Goal: Task Accomplishment & Management: Use online tool/utility

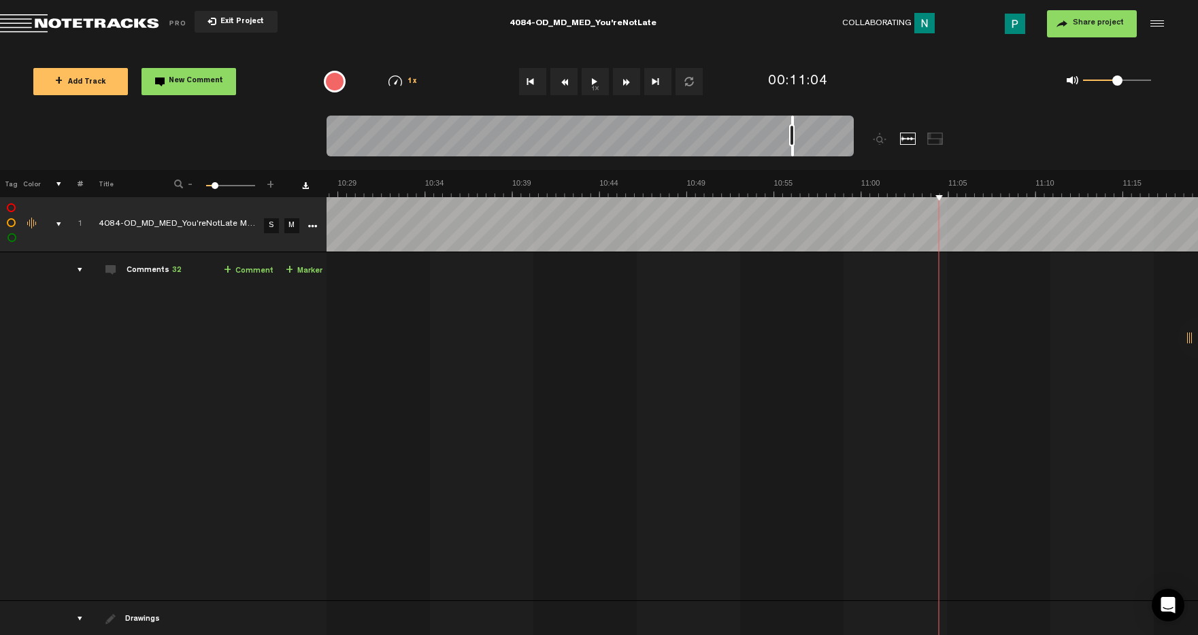
scroll to position [0, 10717]
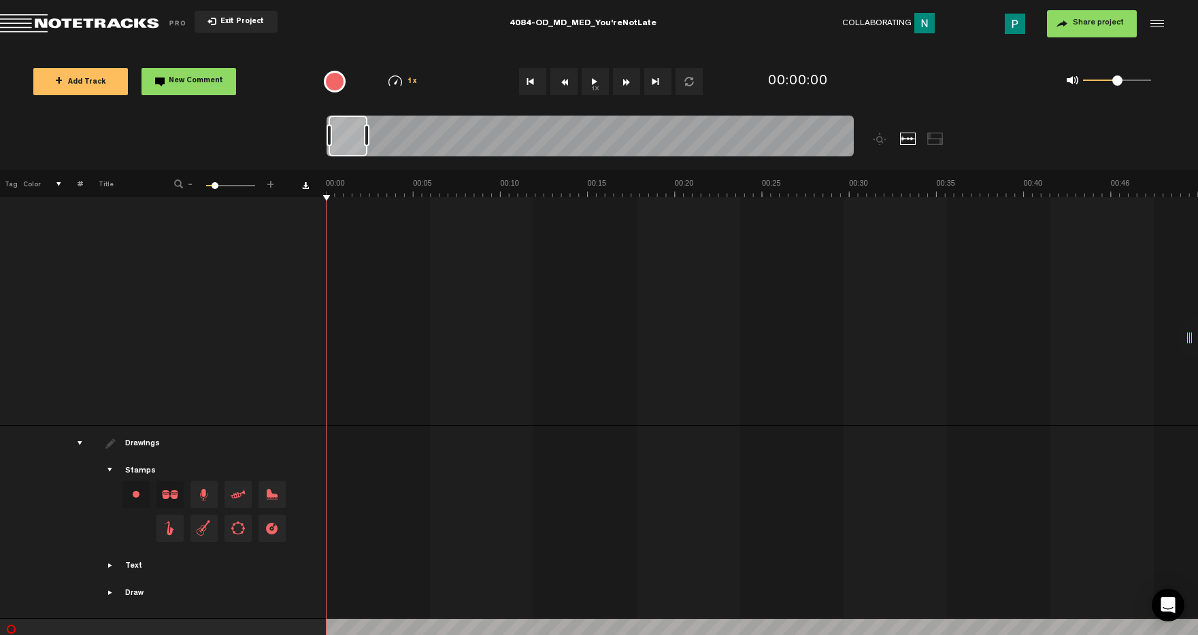
scroll to position [544, 0]
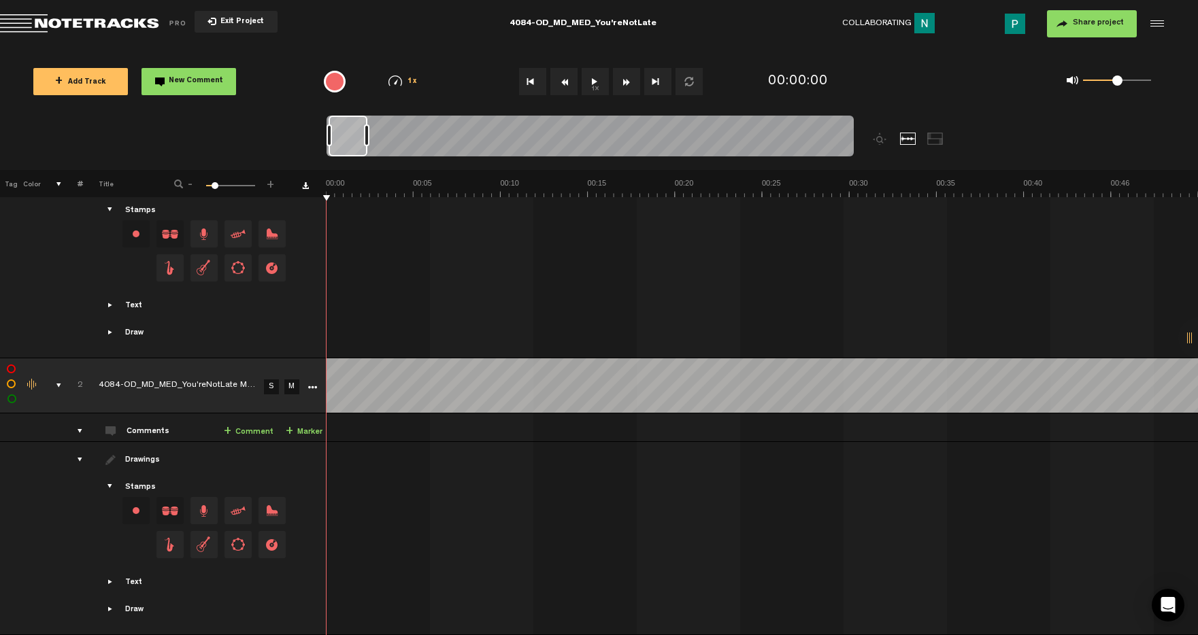
click at [271, 380] on link "S" at bounding box center [271, 387] width 15 height 15
click at [603, 82] on button "1x" at bounding box center [595, 81] width 27 height 27
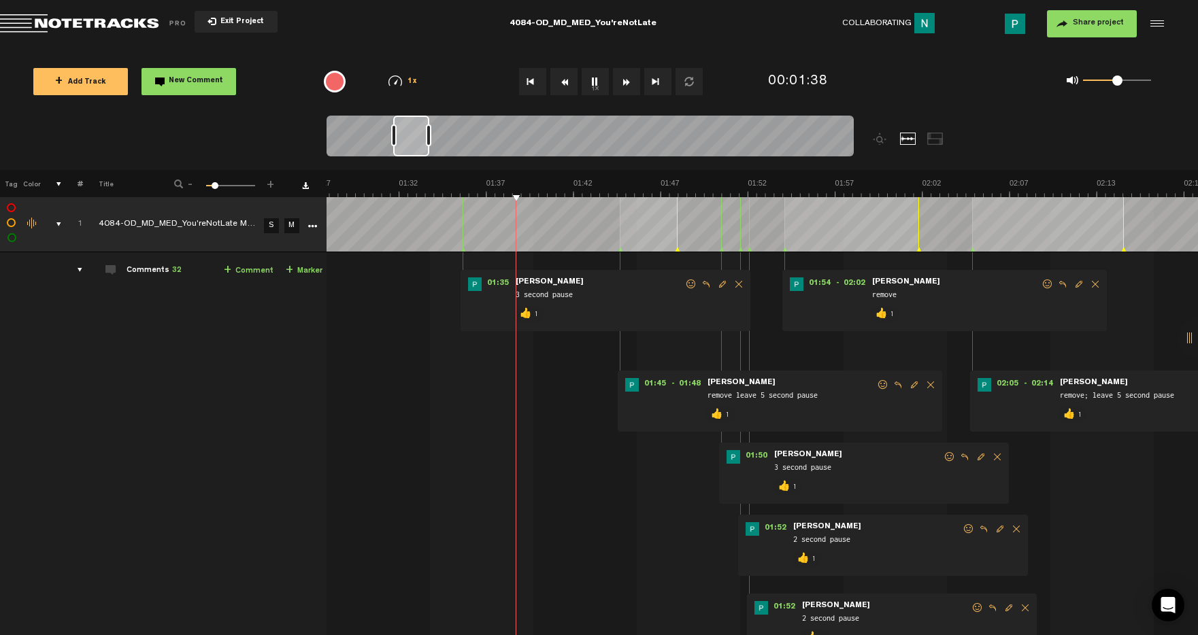
scroll to position [0, 1528]
drag, startPoint x: 389, startPoint y: 141, endPoint x: 410, endPoint y: 139, distance: 21.1
click at [410, 140] on div at bounding box center [411, 136] width 36 height 41
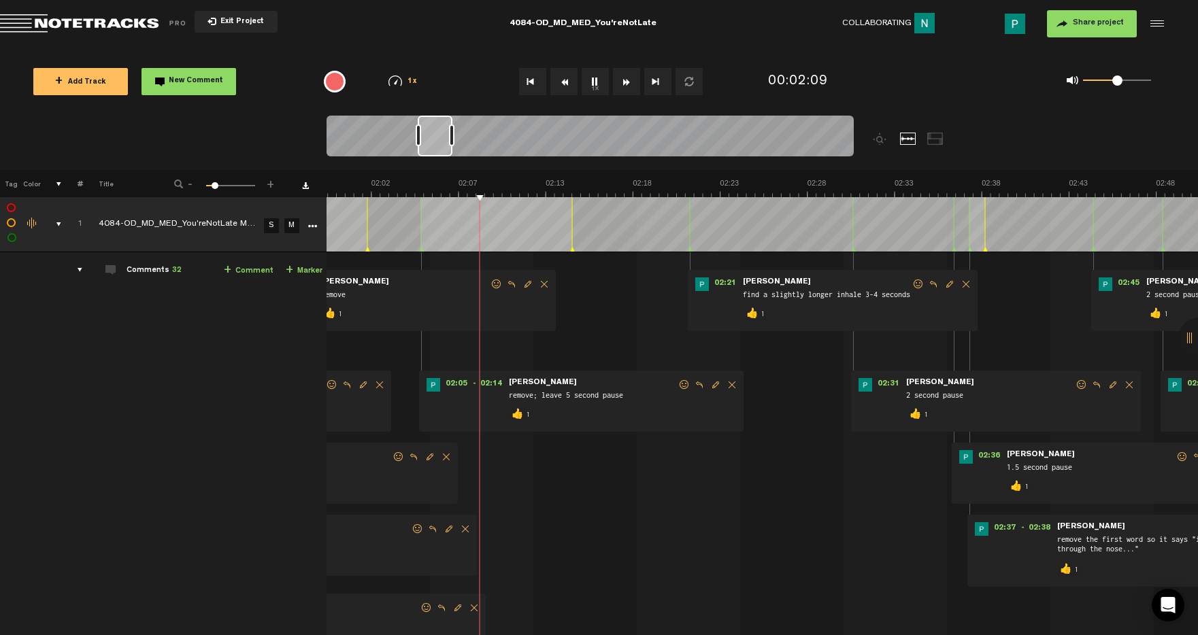
scroll to position [0, 2064]
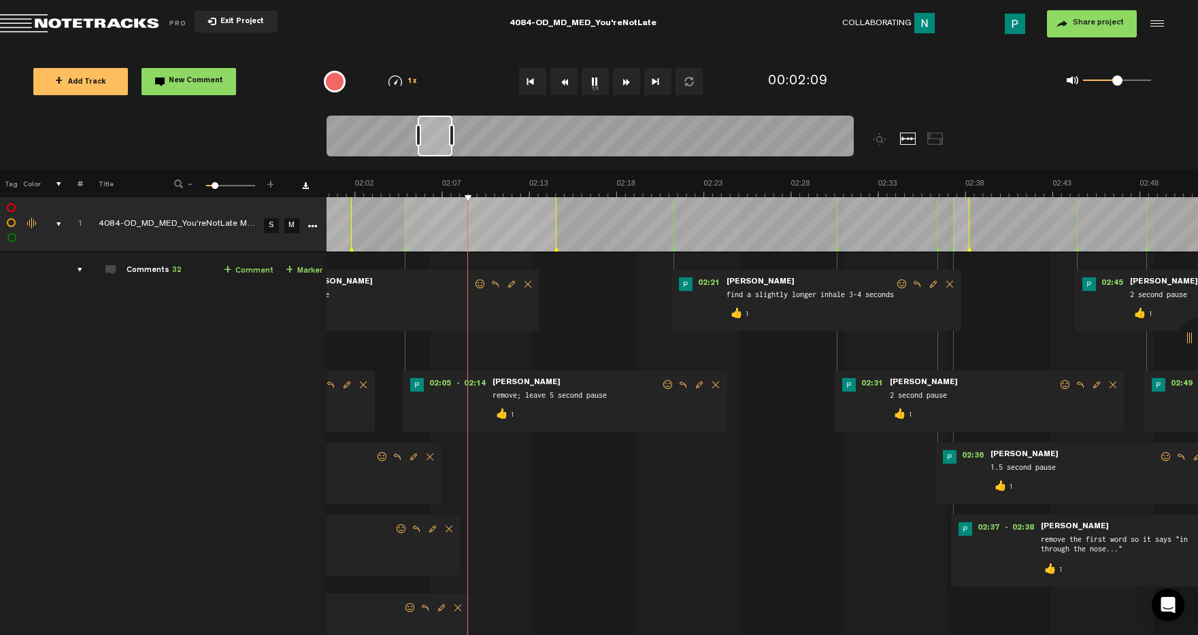
drag, startPoint x: 416, startPoint y: 140, endPoint x: 439, endPoint y: 137, distance: 23.3
click at [439, 137] on div at bounding box center [435, 136] width 35 height 41
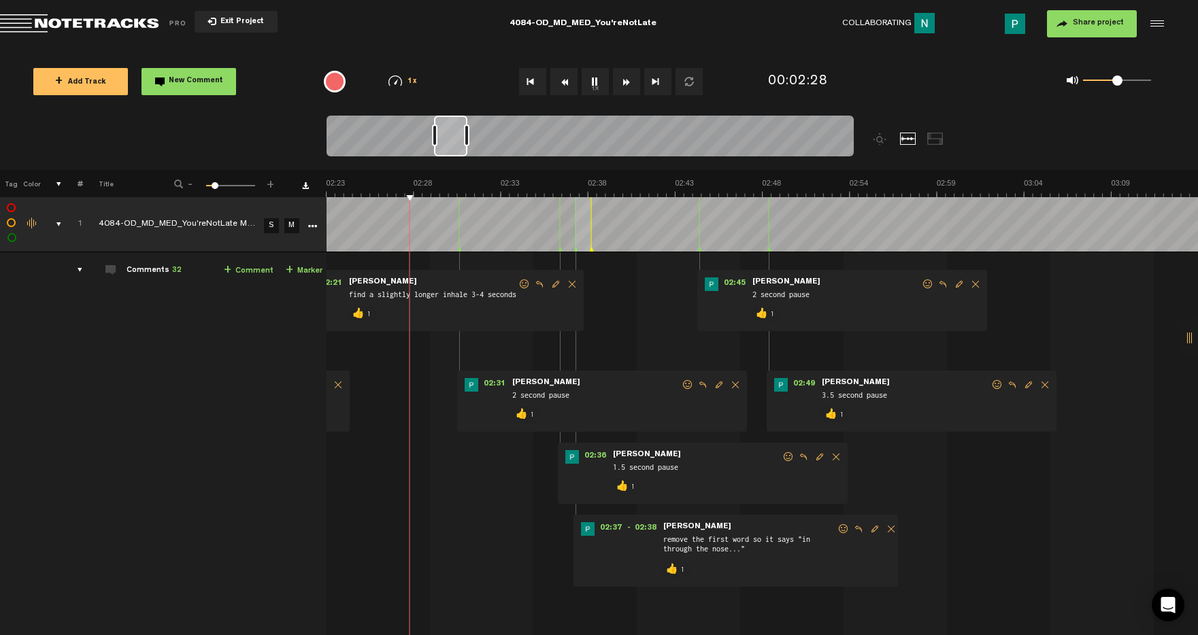
scroll to position [0, 2442]
drag, startPoint x: 429, startPoint y: 138, endPoint x: 445, endPoint y: 137, distance: 16.3
click at [445, 137] on div at bounding box center [450, 136] width 33 height 41
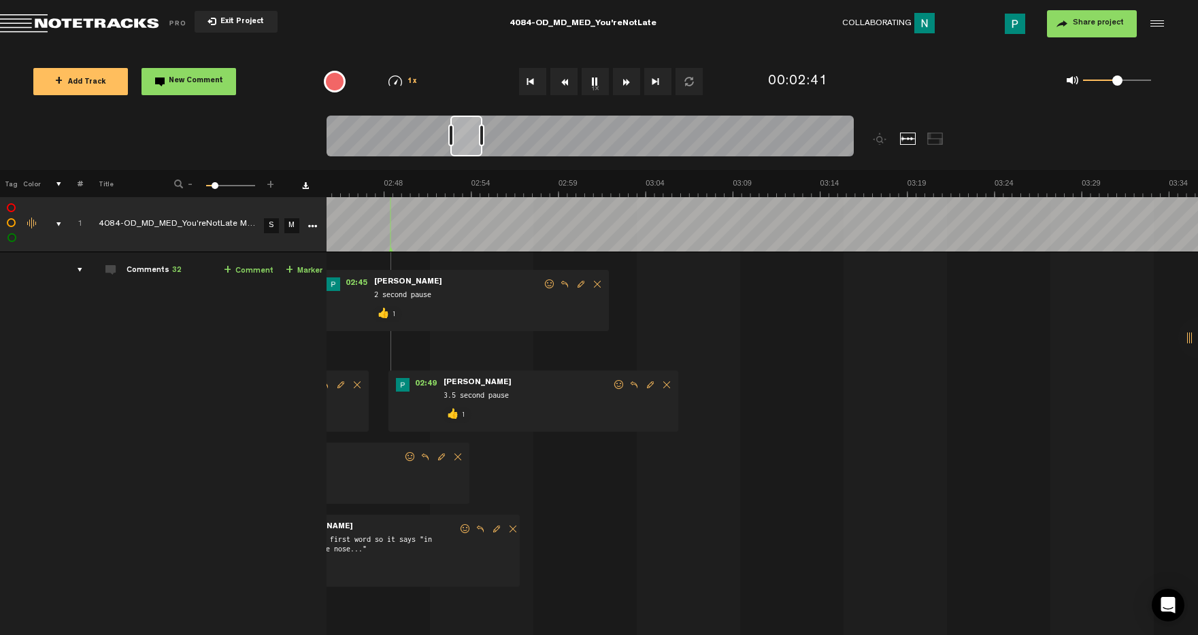
scroll to position [0, 2662]
drag, startPoint x: 450, startPoint y: 139, endPoint x: 467, endPoint y: 138, distance: 16.4
click at [467, 138] on div at bounding box center [466, 136] width 32 height 41
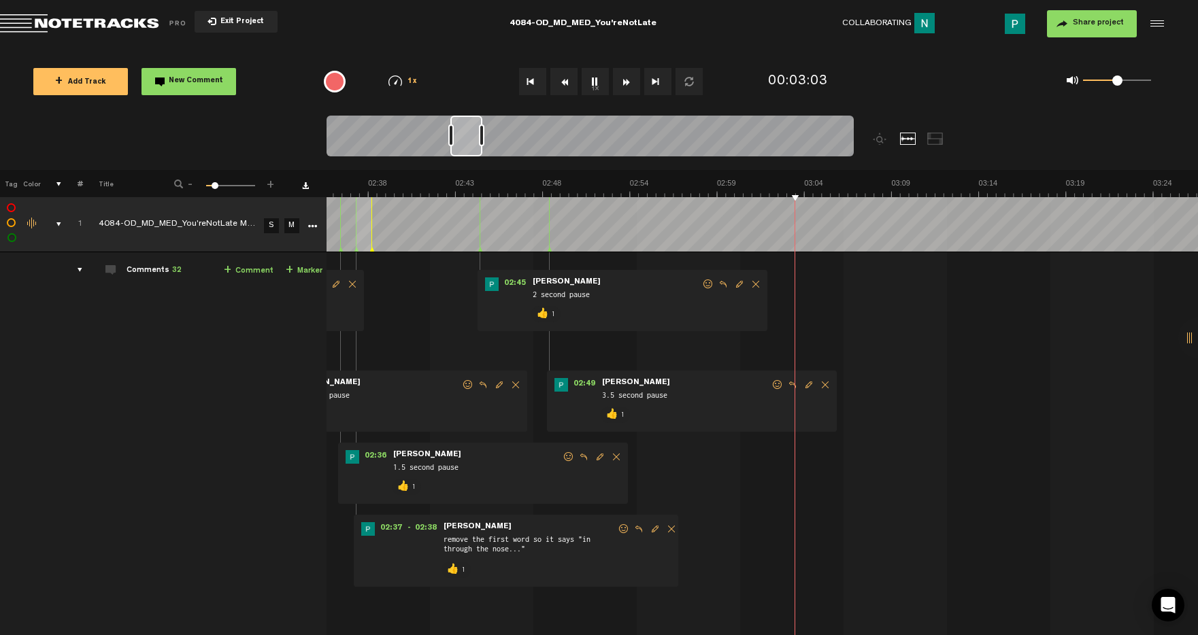
click at [598, 78] on button "1x" at bounding box center [595, 81] width 27 height 27
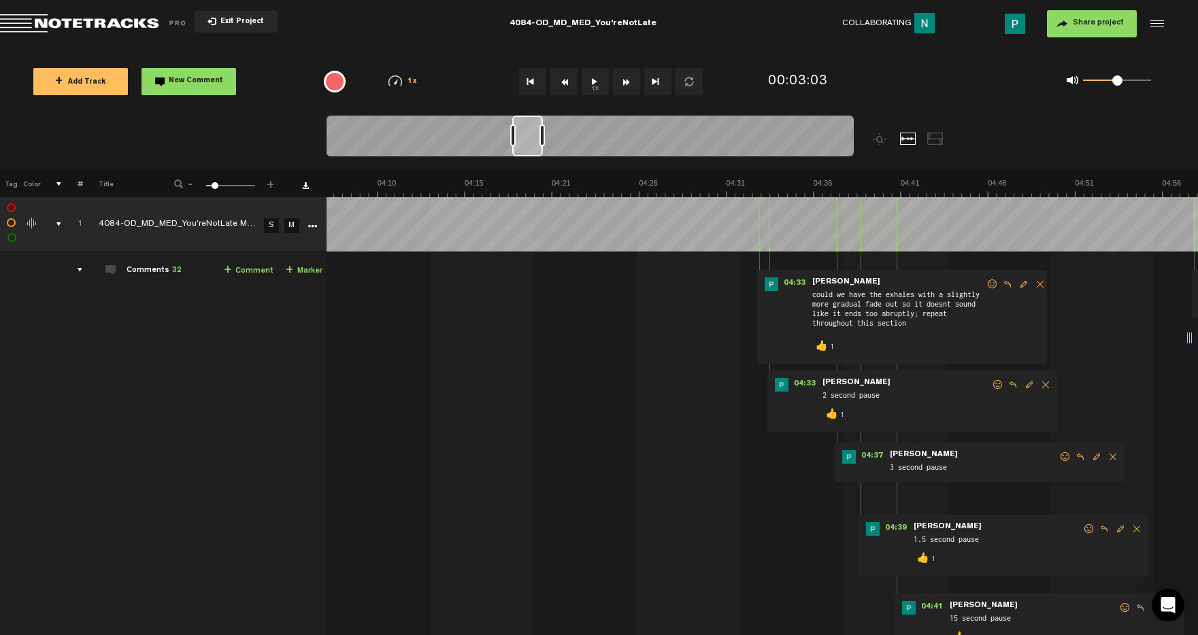
scroll to position [0, 4333]
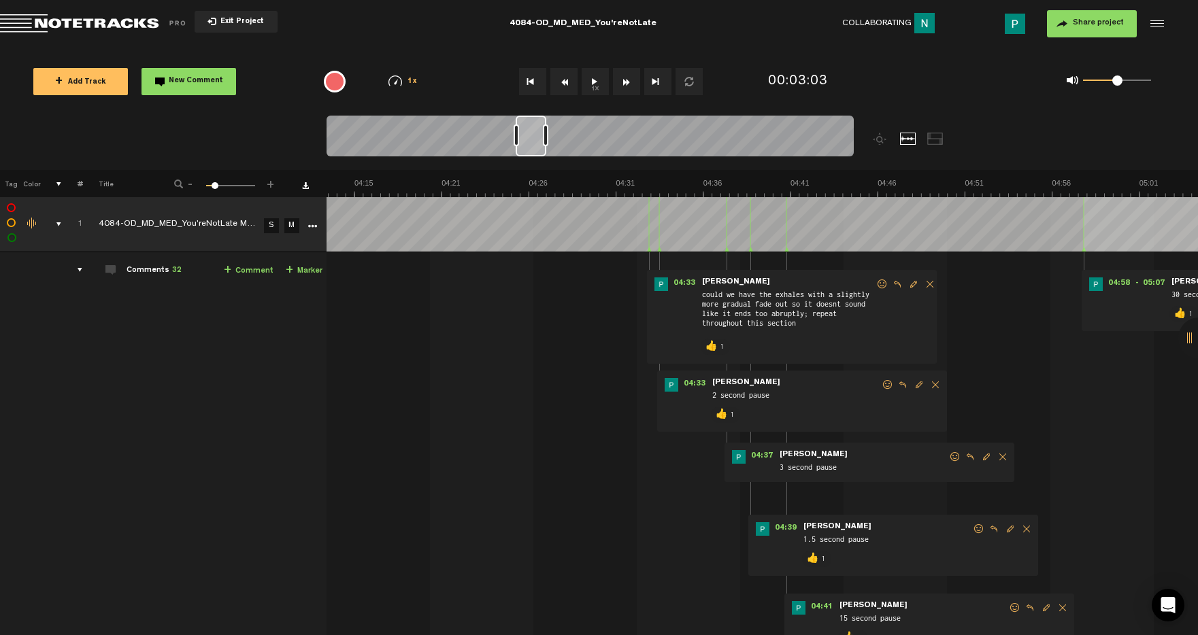
drag, startPoint x: 467, startPoint y: 145, endPoint x: 533, endPoint y: 142, distance: 65.4
click at [533, 142] on div at bounding box center [531, 136] width 31 height 41
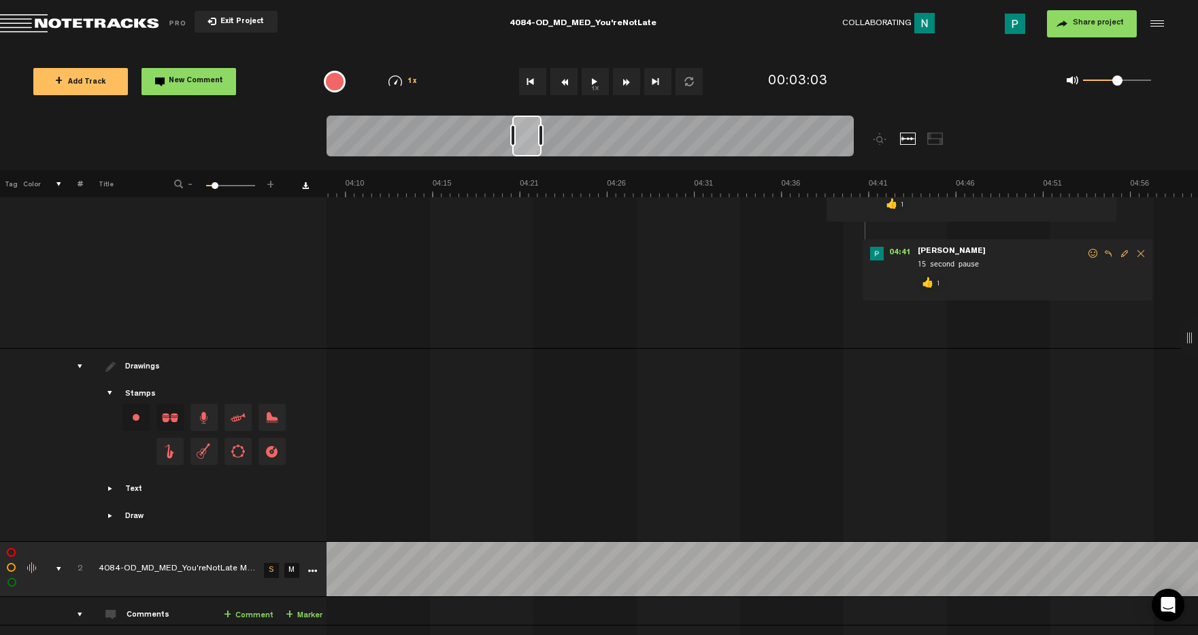
scroll to position [0, 4238]
drag, startPoint x: 532, startPoint y: 148, endPoint x: 525, endPoint y: 149, distance: 6.9
click at [525, 149] on div at bounding box center [526, 136] width 29 height 41
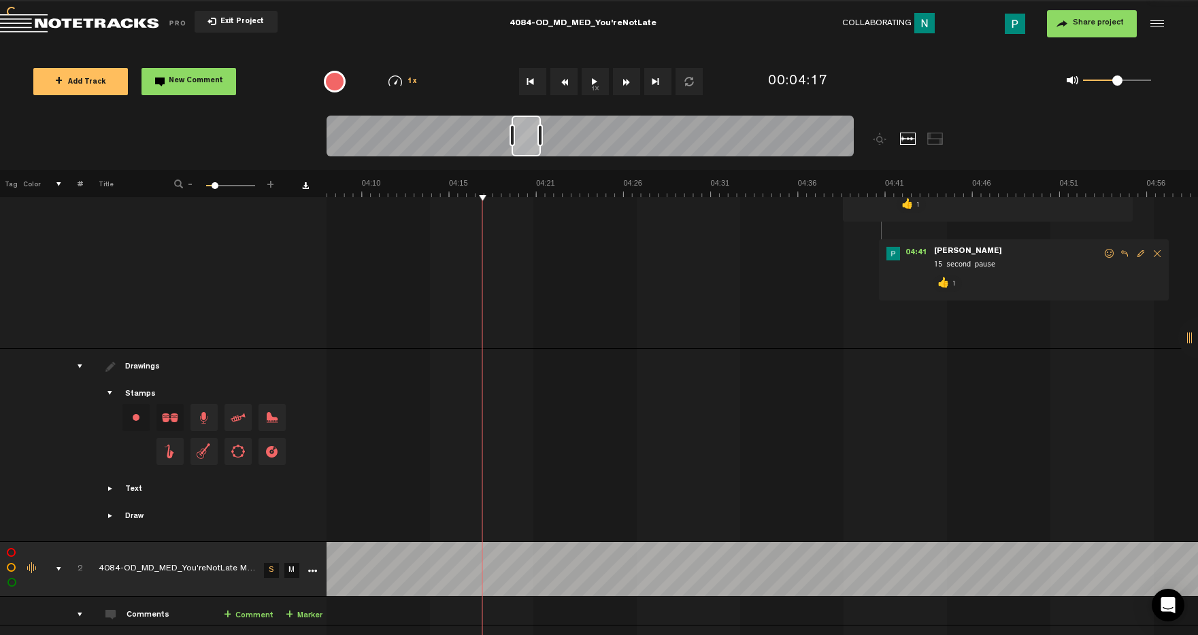
click at [598, 84] on button "1x" at bounding box center [595, 81] width 27 height 27
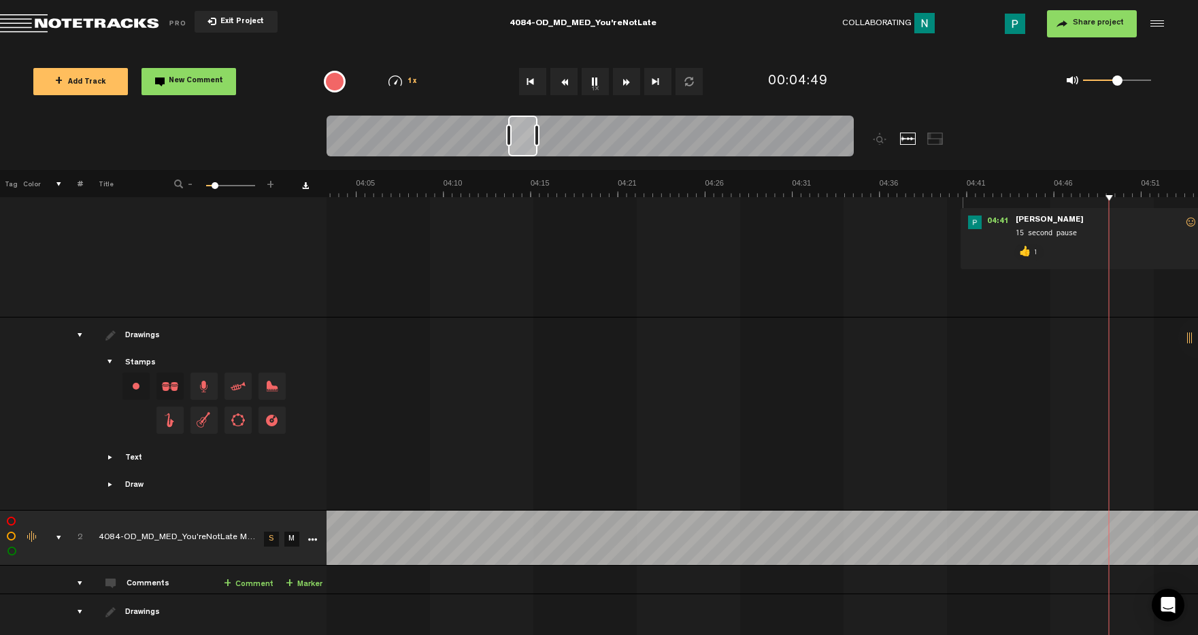
scroll to position [0, 4506]
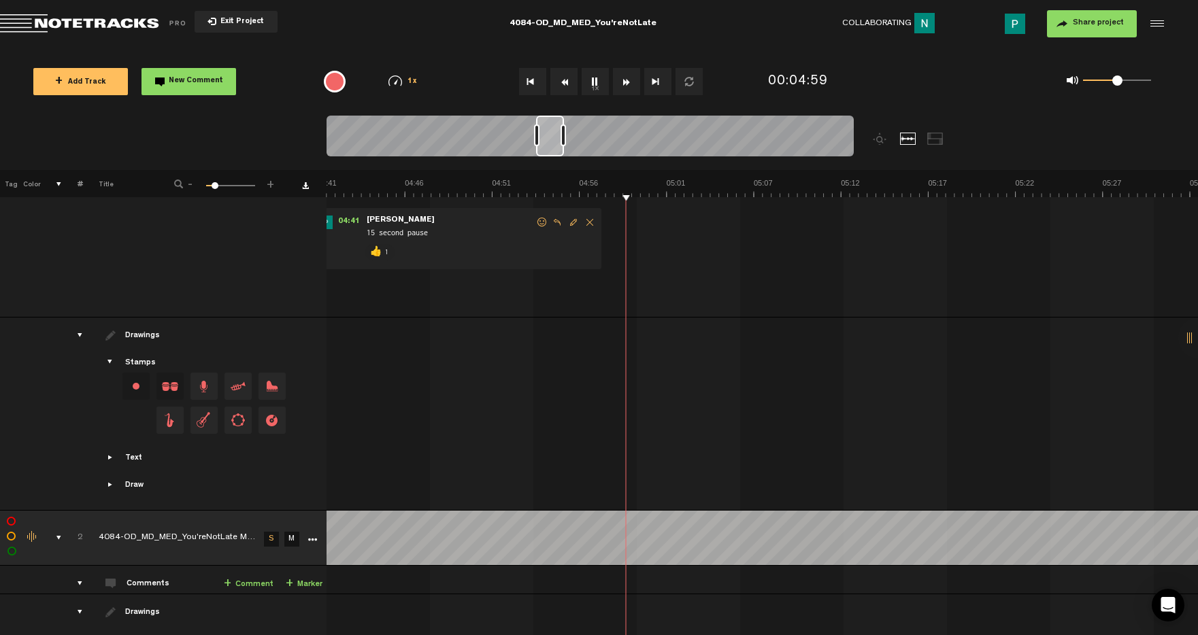
drag, startPoint x: 538, startPoint y: 142, endPoint x: 552, endPoint y: 139, distance: 15.2
click at [552, 139] on div at bounding box center [550, 136] width 28 height 41
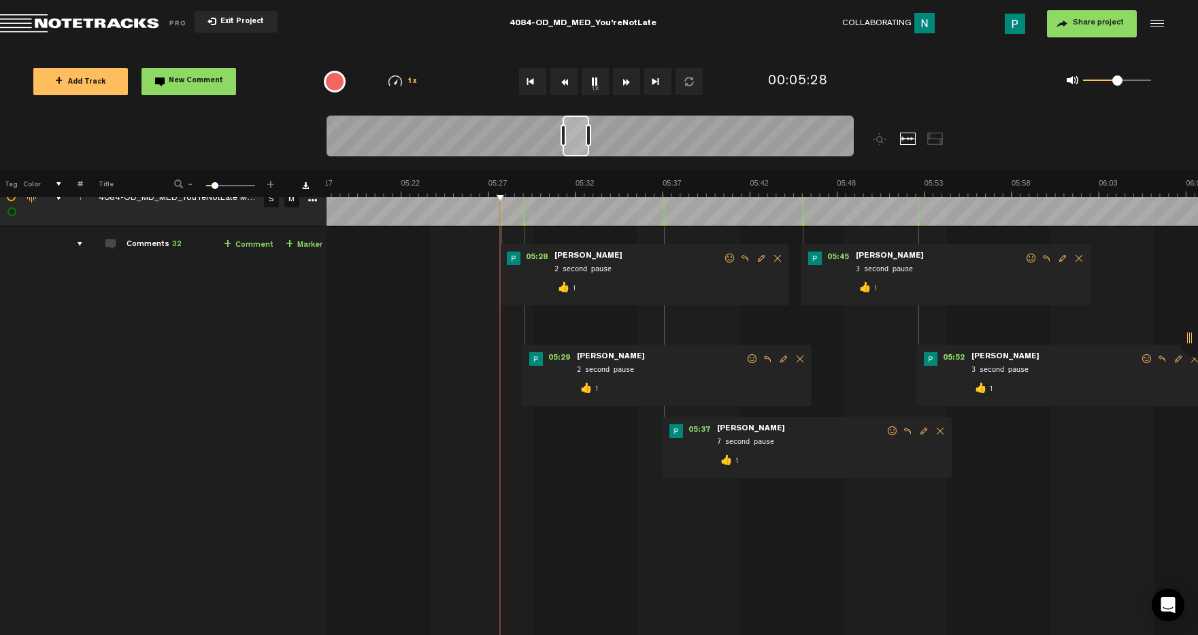
scroll to position [0, 5436]
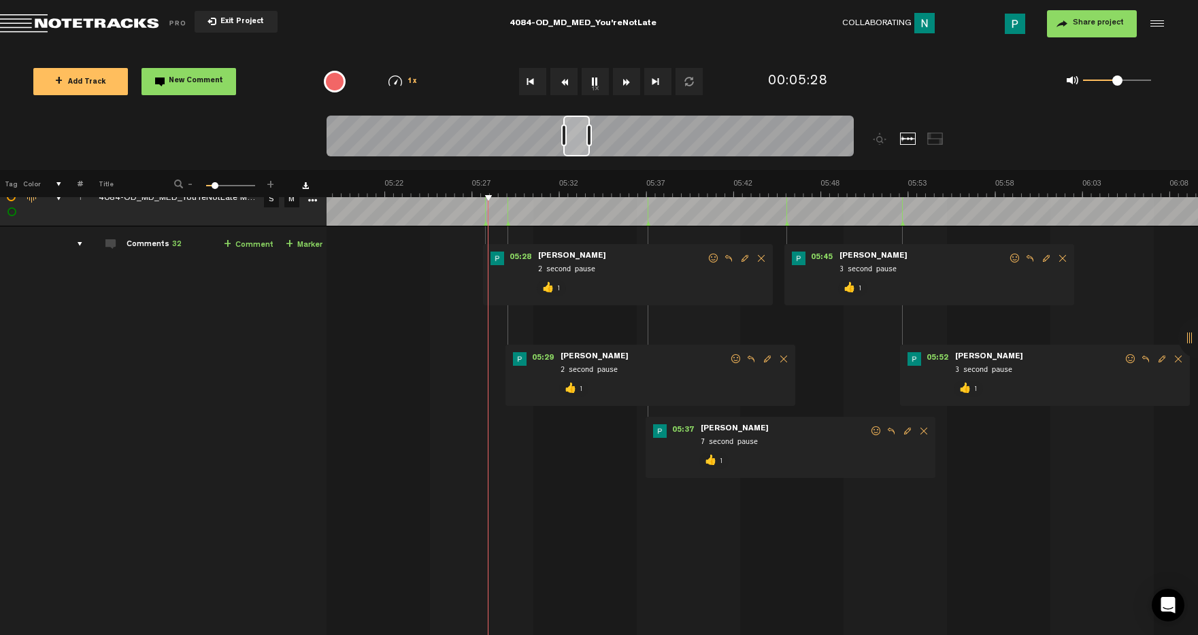
drag, startPoint x: 552, startPoint y: 139, endPoint x: 578, endPoint y: 134, distance: 26.3
click at [578, 134] on div at bounding box center [576, 136] width 27 height 41
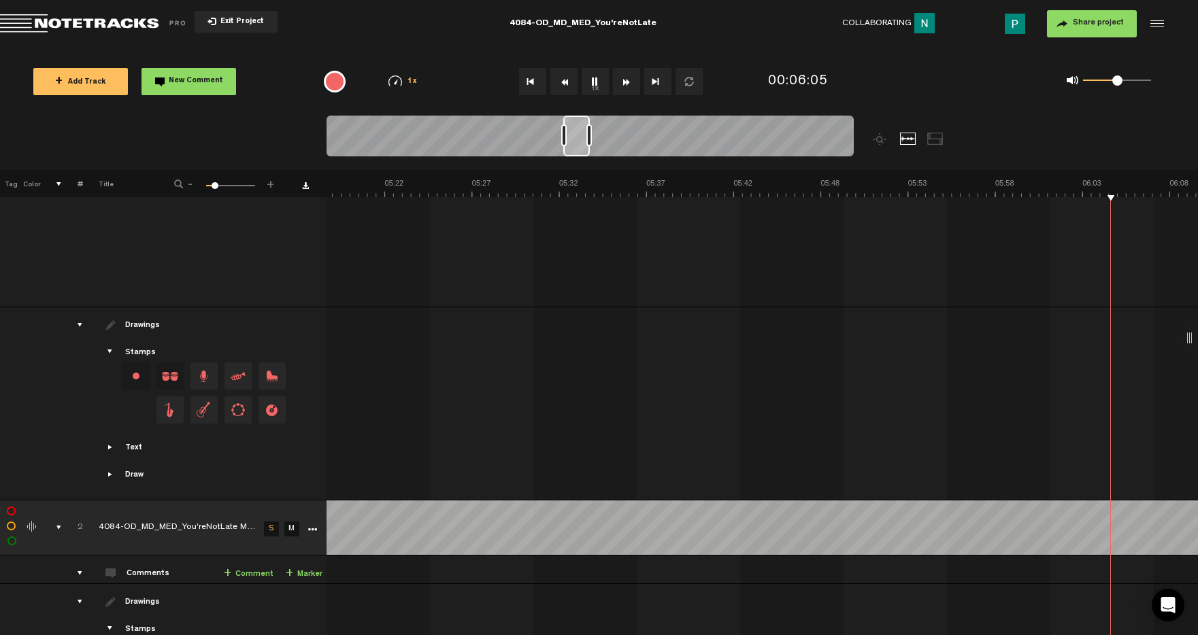
scroll to position [0, 5785]
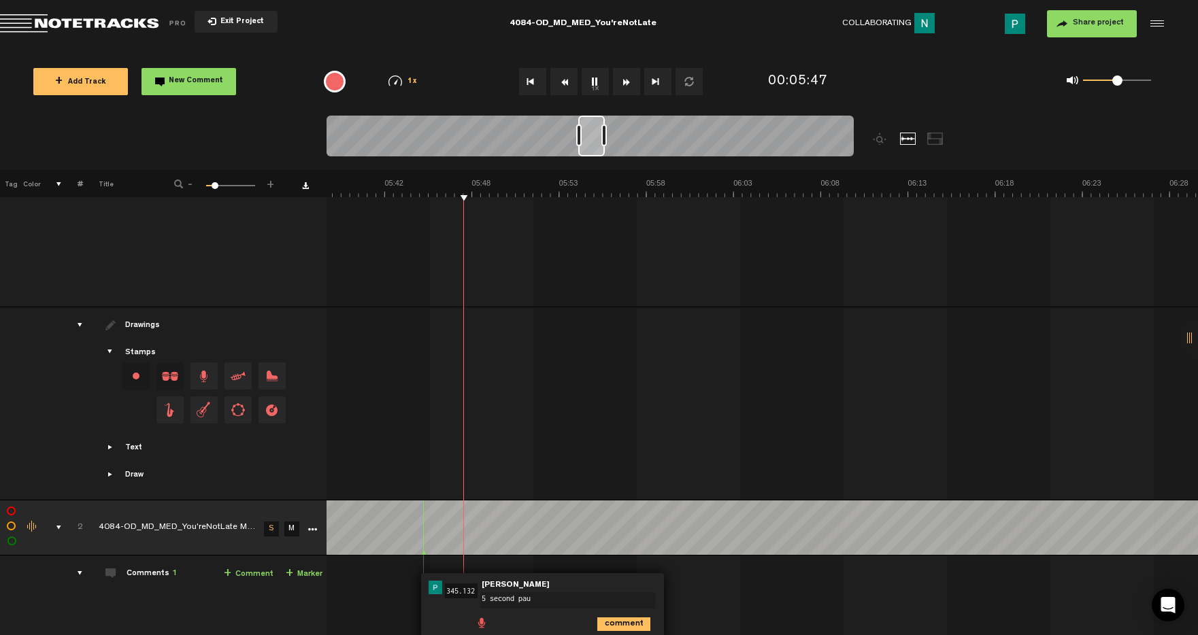
type textarea "5 second paus"
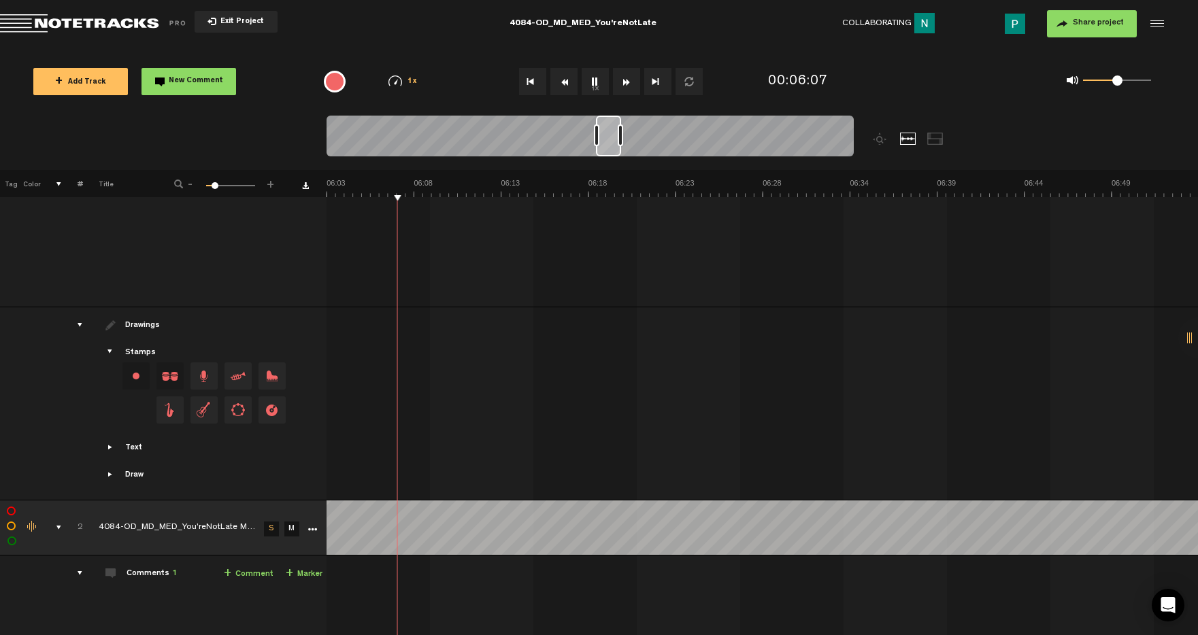
drag, startPoint x: 591, startPoint y: 143, endPoint x: 609, endPoint y: 145, distance: 17.8
click at [609, 145] on div at bounding box center [608, 136] width 25 height 41
click at [597, 84] on button "1x" at bounding box center [595, 81] width 27 height 27
drag, startPoint x: 614, startPoint y: 150, endPoint x: 629, endPoint y: 150, distance: 15.0
click at [629, 150] on div at bounding box center [622, 136] width 24 height 41
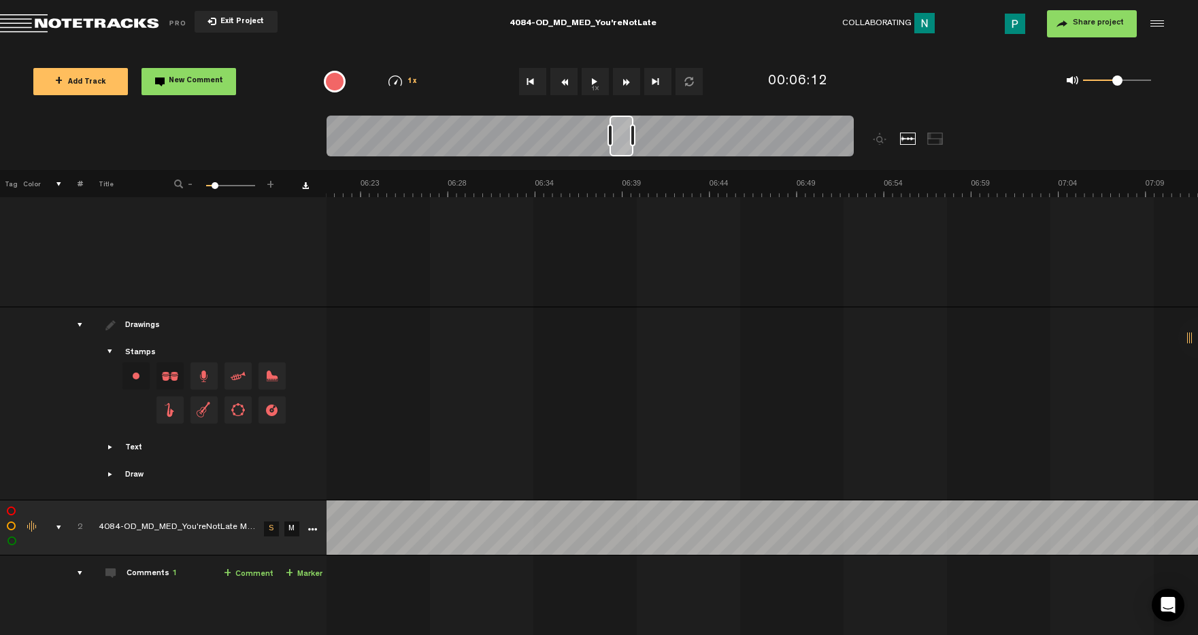
scroll to position [0, 6539]
click at [597, 80] on button "1x" at bounding box center [595, 81] width 27 height 27
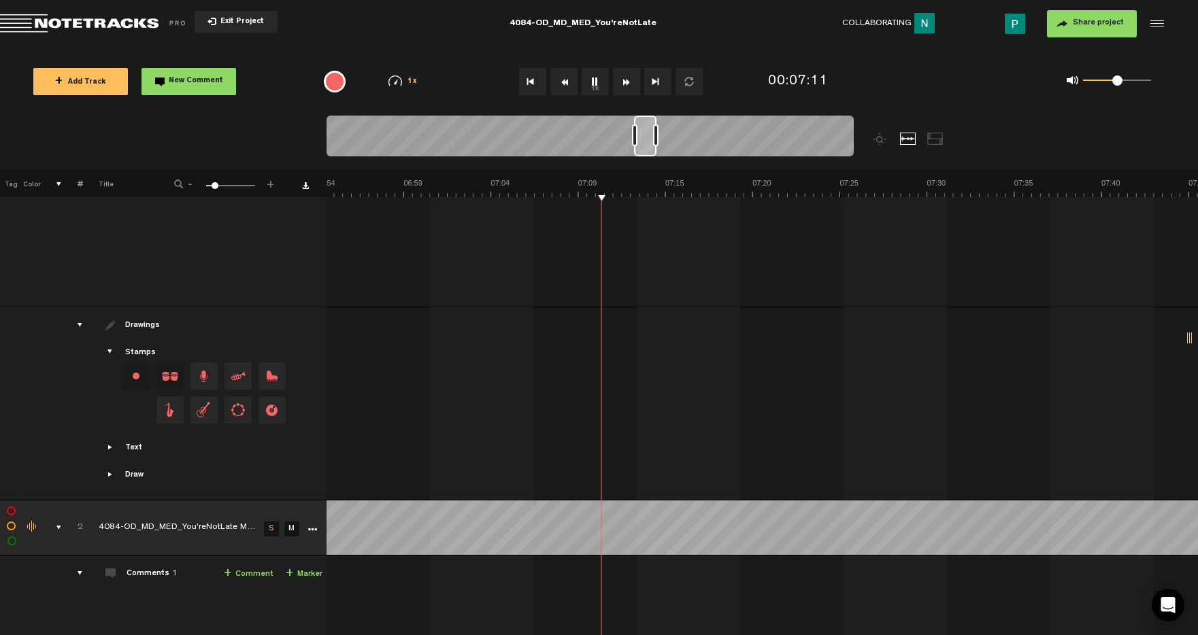
drag, startPoint x: 620, startPoint y: 145, endPoint x: 643, endPoint y: 146, distance: 23.1
click at [643, 146] on div at bounding box center [645, 136] width 22 height 41
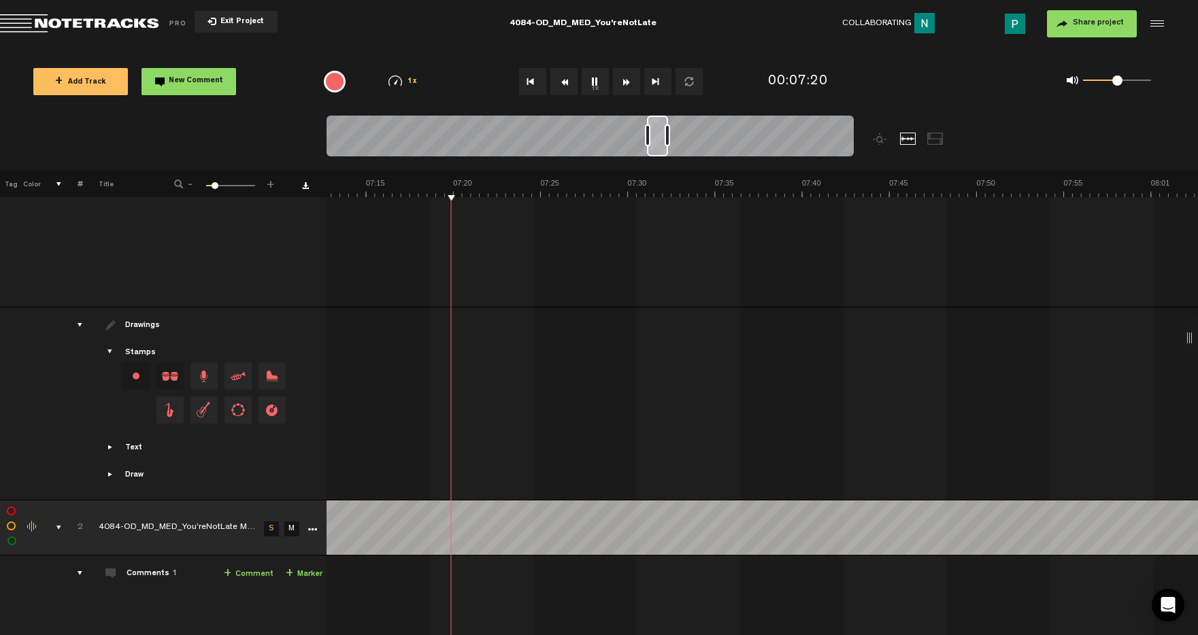
scroll to position [0, 7374]
drag, startPoint x: 644, startPoint y: 147, endPoint x: 657, endPoint y: 147, distance: 12.9
click at [657, 147] on div at bounding box center [657, 136] width 21 height 41
drag, startPoint x: 658, startPoint y: 143, endPoint x: 689, endPoint y: 146, distance: 30.7
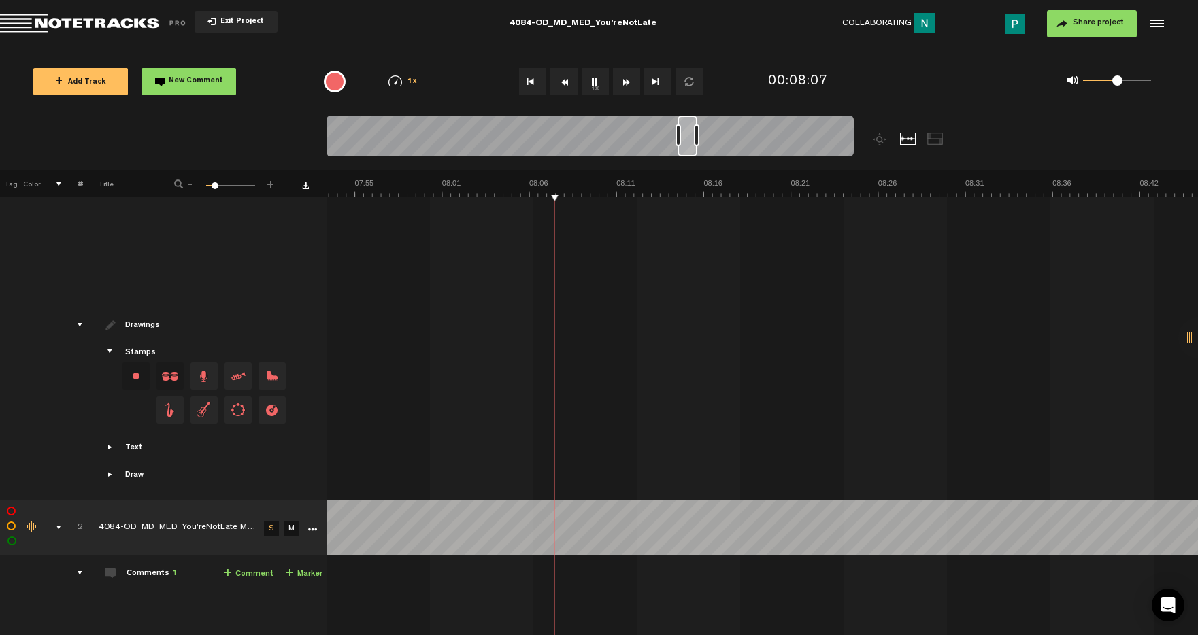
click at [689, 146] on div at bounding box center [688, 136] width 20 height 41
click at [595, 82] on button "1x" at bounding box center [595, 81] width 27 height 27
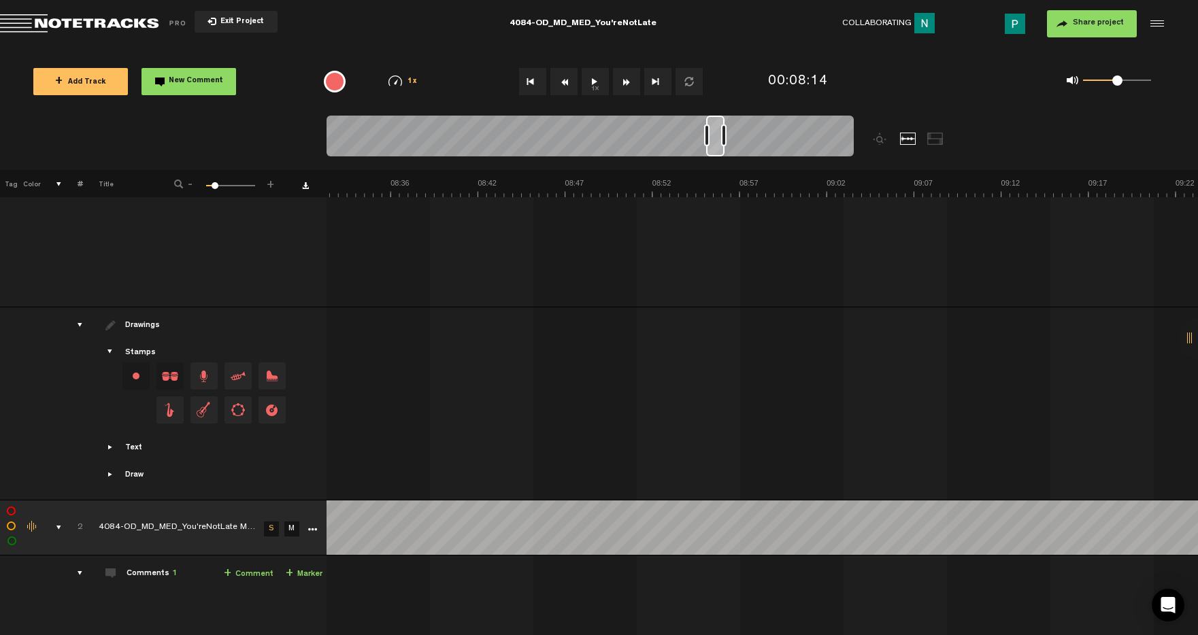
scroll to position [0, 8776]
drag, startPoint x: 689, startPoint y: 148, endPoint x: 719, endPoint y: 148, distance: 29.9
click at [719, 149] on div at bounding box center [717, 136] width 18 height 41
click at [592, 76] on button "1x" at bounding box center [595, 81] width 27 height 27
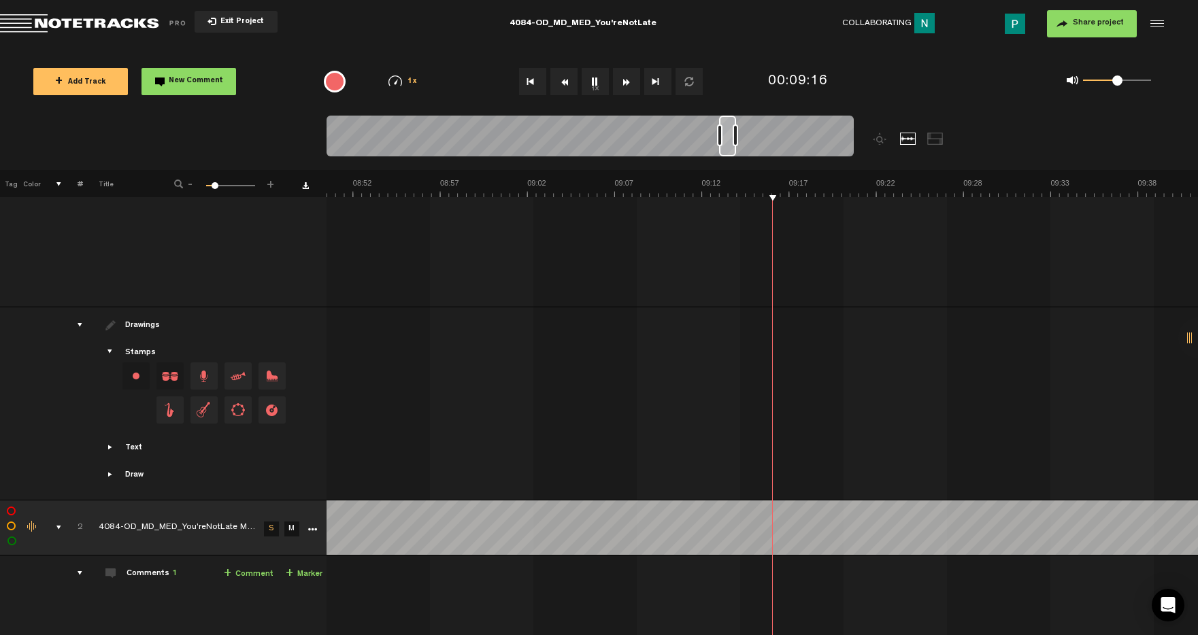
drag, startPoint x: 717, startPoint y: 153, endPoint x: 729, endPoint y: 153, distance: 12.2
click at [729, 153] on div at bounding box center [727, 136] width 17 height 41
drag, startPoint x: 729, startPoint y: 153, endPoint x: 753, endPoint y: 153, distance: 23.1
click at [753, 153] on div at bounding box center [750, 136] width 16 height 41
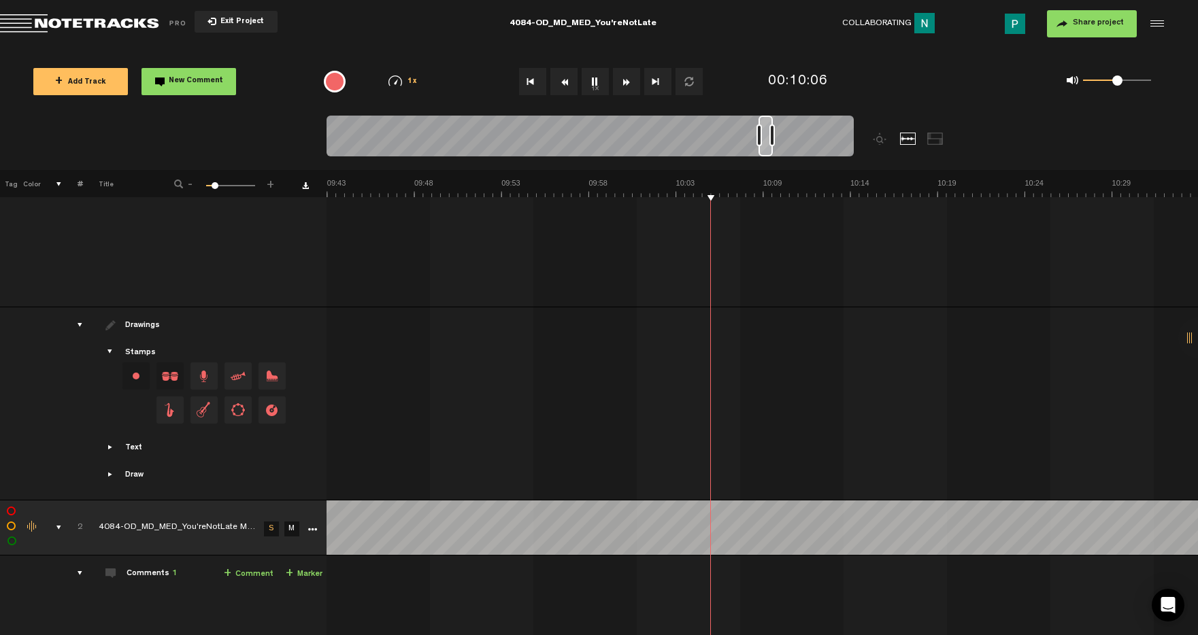
scroll to position [0, 10068]
drag, startPoint x: 750, startPoint y: 150, endPoint x: 771, endPoint y: 148, distance: 20.5
click at [771, 148] on div at bounding box center [770, 136] width 14 height 41
drag, startPoint x: 771, startPoint y: 152, endPoint x: 785, endPoint y: 151, distance: 14.3
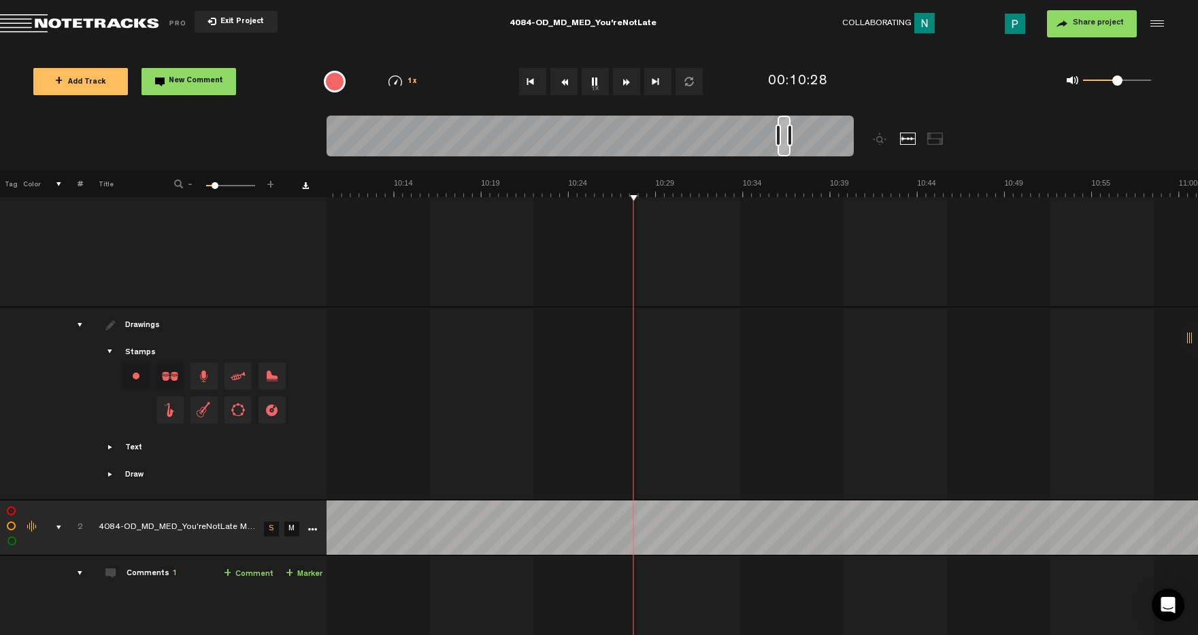
click at [785, 151] on div at bounding box center [784, 136] width 13 height 41
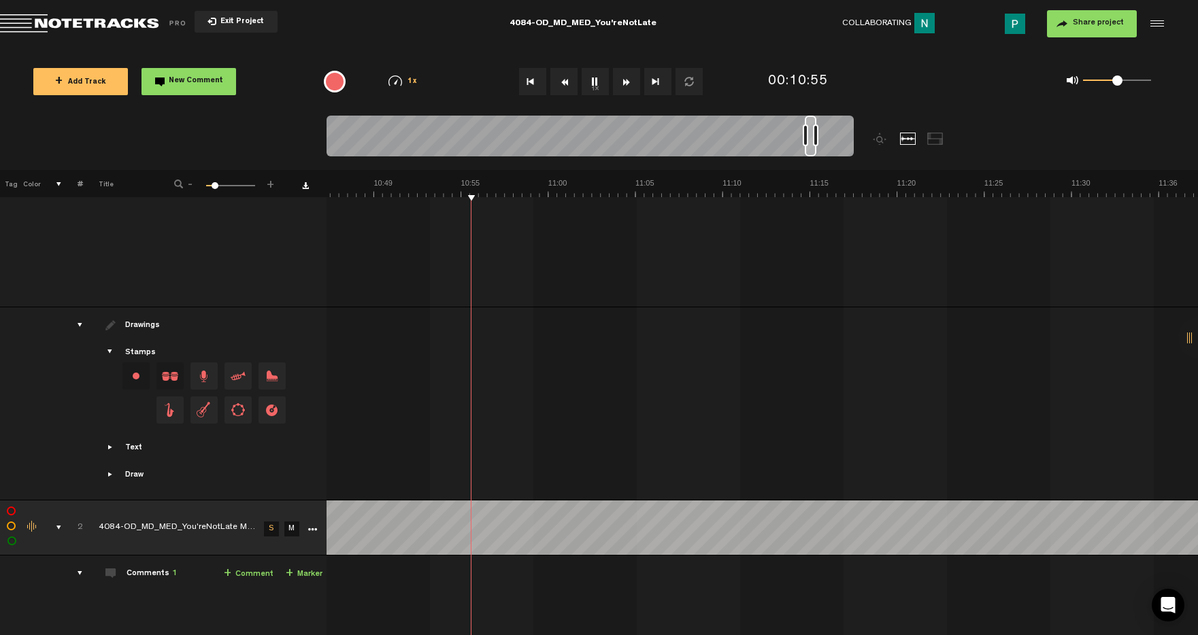
scroll to position [0, 11014]
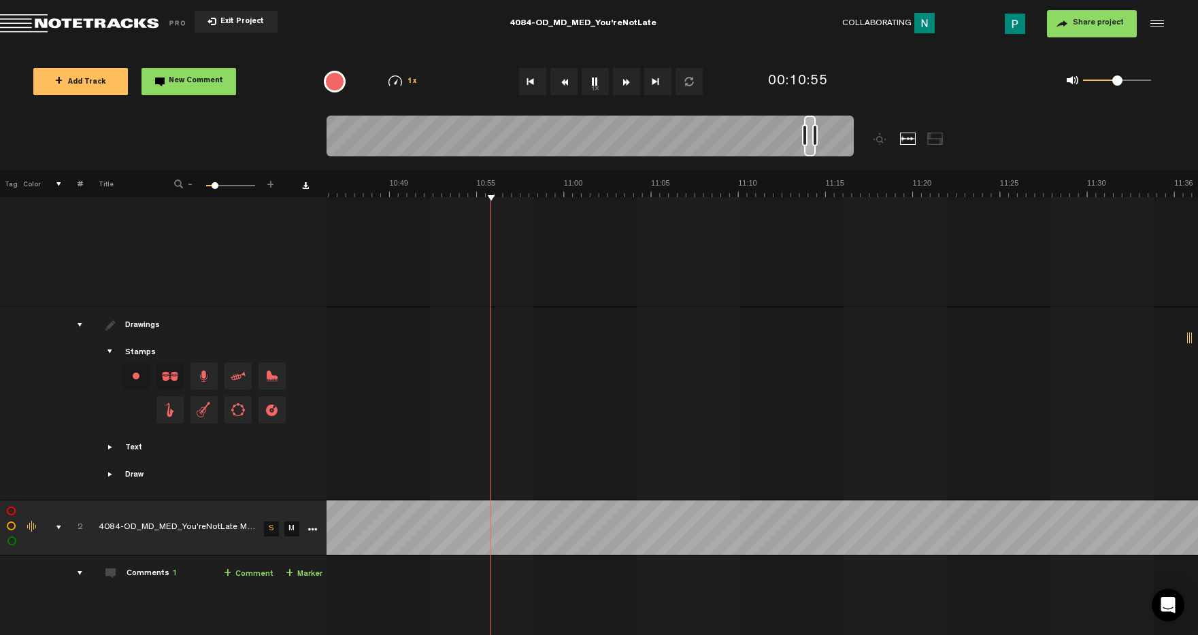
drag, startPoint x: 786, startPoint y: 150, endPoint x: 812, endPoint y: 148, distance: 26.7
click at [812, 147] on div at bounding box center [810, 136] width 12 height 41
click at [590, 77] on button "1x" at bounding box center [595, 81] width 27 height 27
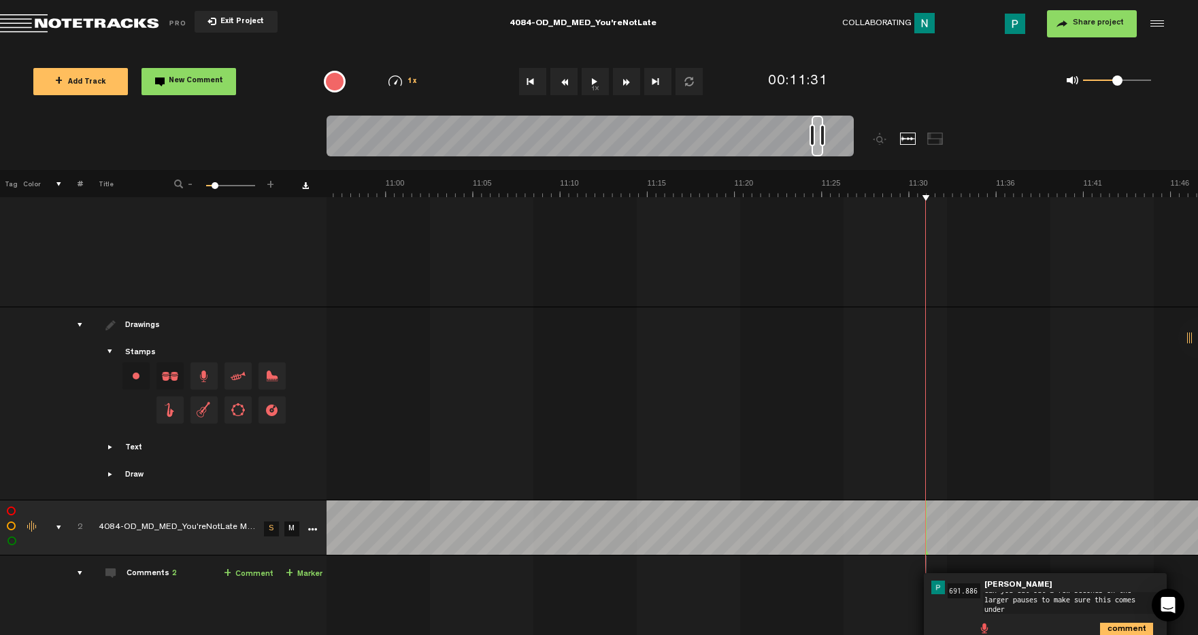
scroll to position [0, 0]
type textarea "can you cut out a few seconds on the larger pauses to make sure this comes unde…"
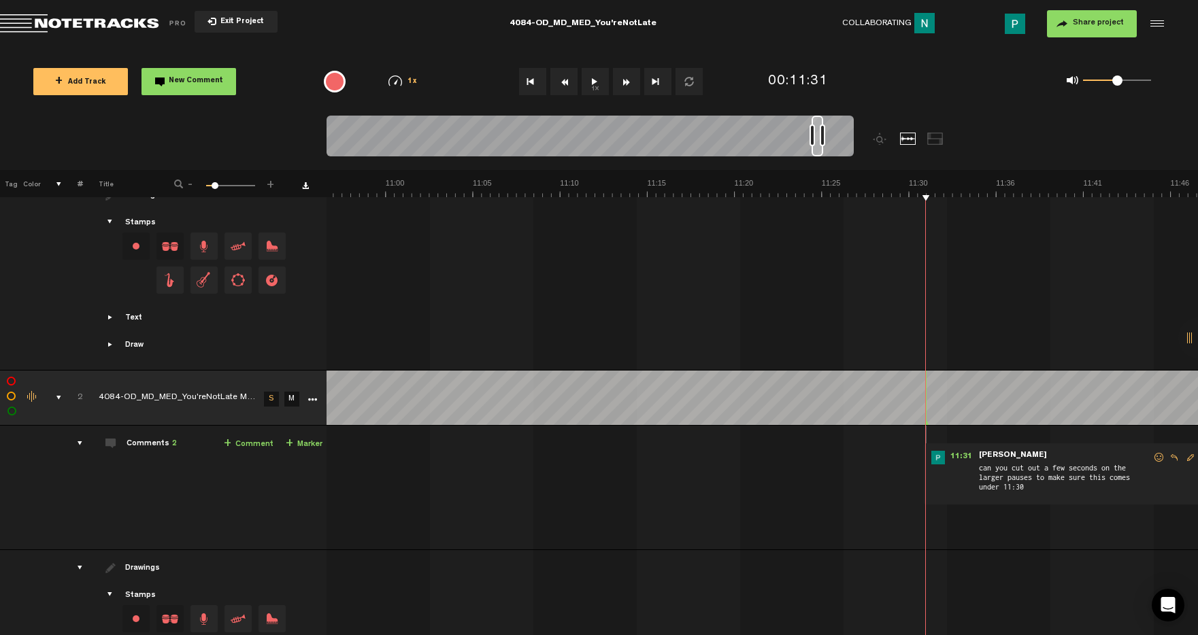
scroll to position [0, 11029]
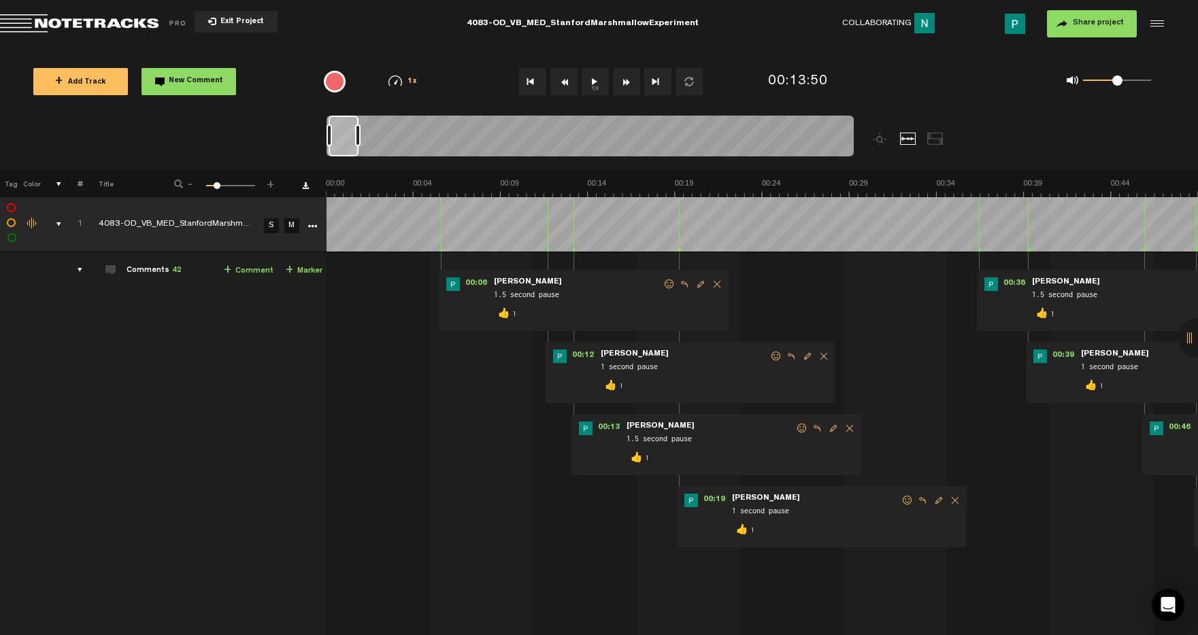
scroll to position [509, 0]
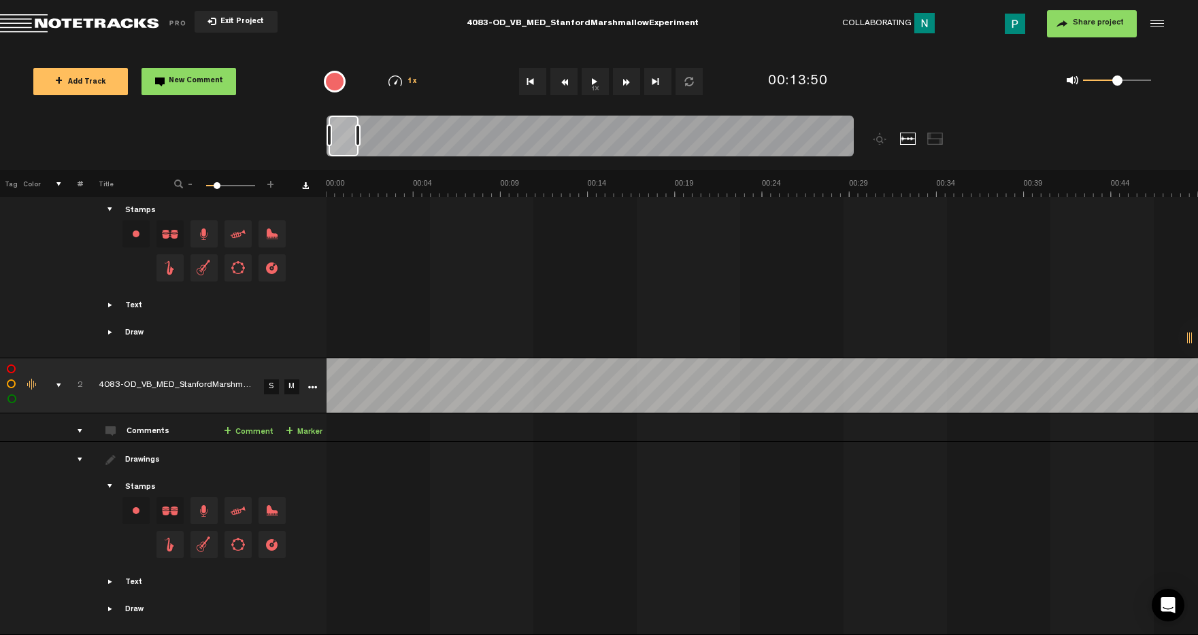
click at [269, 380] on link "S" at bounding box center [271, 387] width 15 height 15
click at [599, 77] on button "1x" at bounding box center [595, 81] width 27 height 27
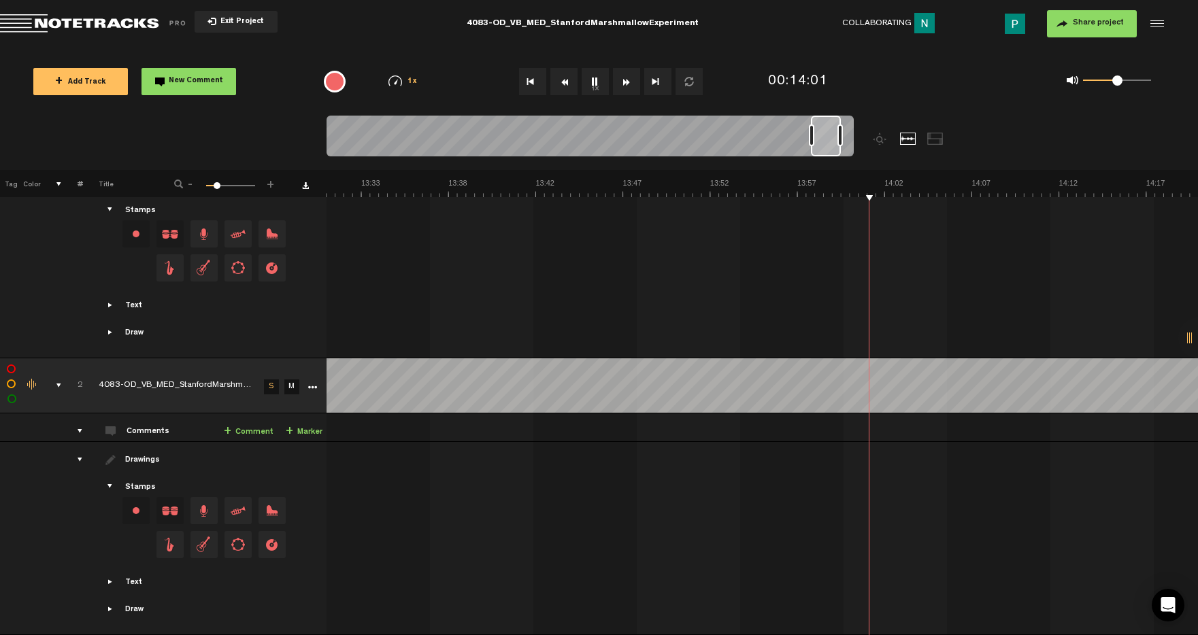
click at [598, 81] on button "1x" at bounding box center [595, 81] width 27 height 27
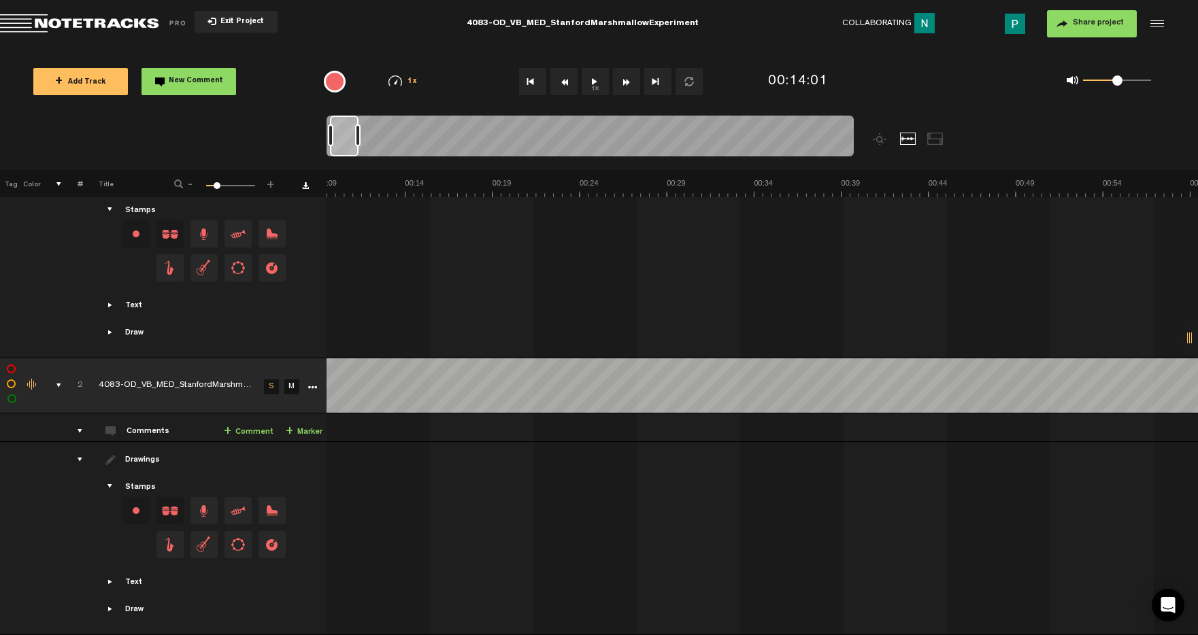
scroll to position [0, 0]
drag, startPoint x: 823, startPoint y: 147, endPoint x: 295, endPoint y: 127, distance: 528.4
click at [295, 127] on nt-zoom-navigation-bar at bounding box center [599, 143] width 1198 height 54
click at [597, 86] on button "1x" at bounding box center [595, 81] width 27 height 27
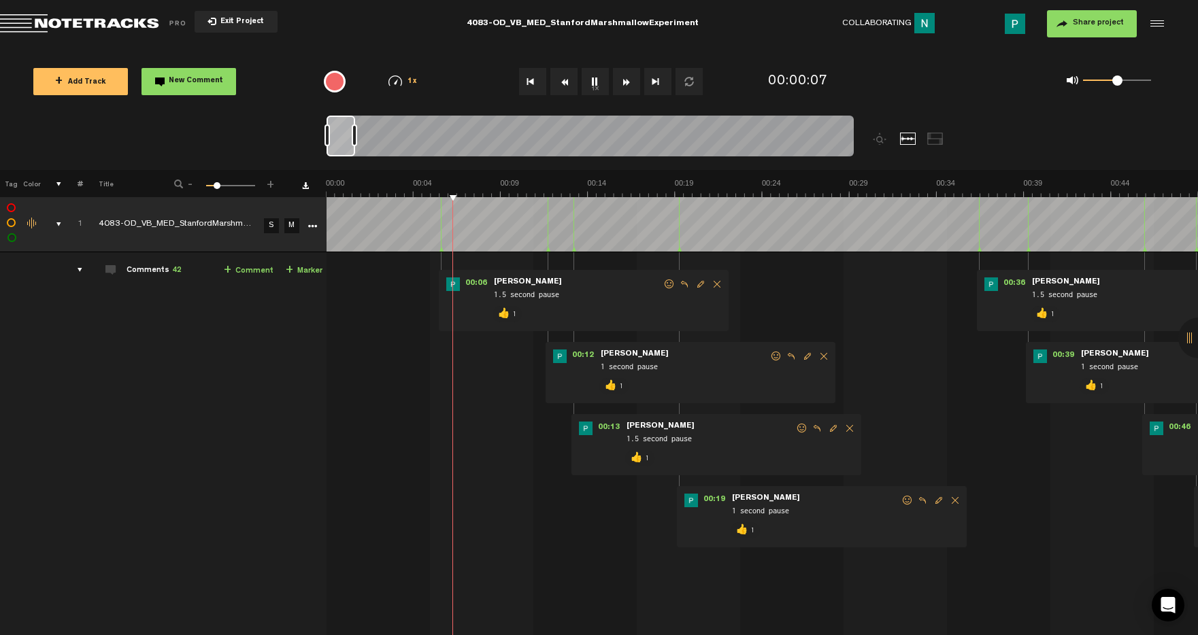
click at [594, 85] on button "1x" at bounding box center [595, 81] width 27 height 27
click at [595, 83] on button "1x" at bounding box center [595, 81] width 27 height 27
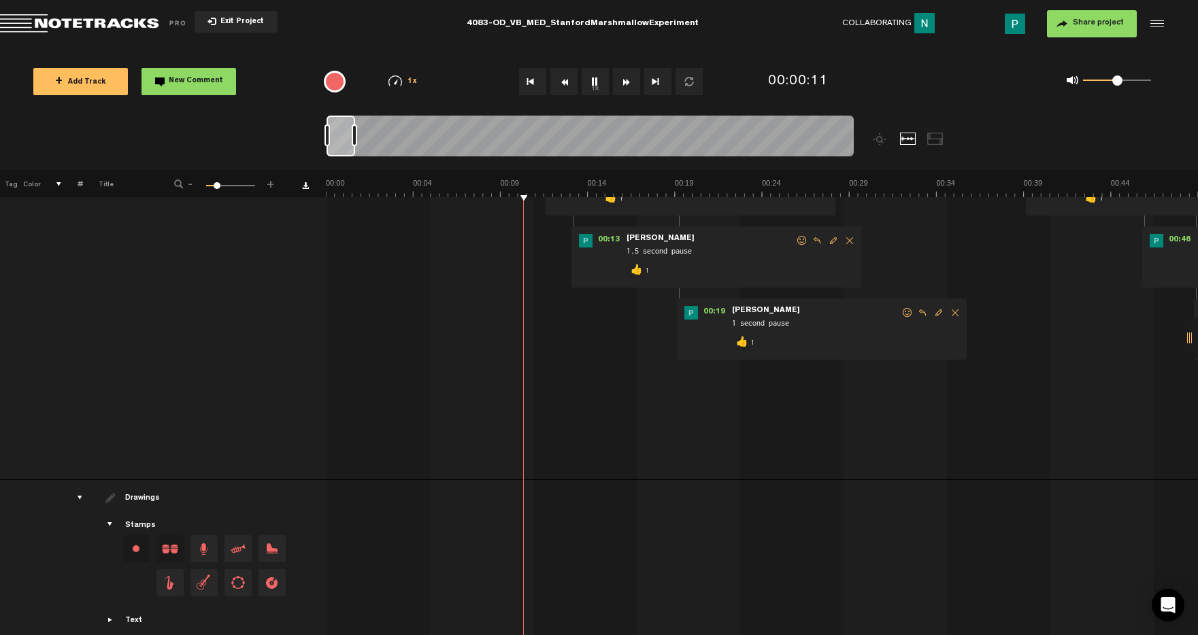
scroll to position [509, 0]
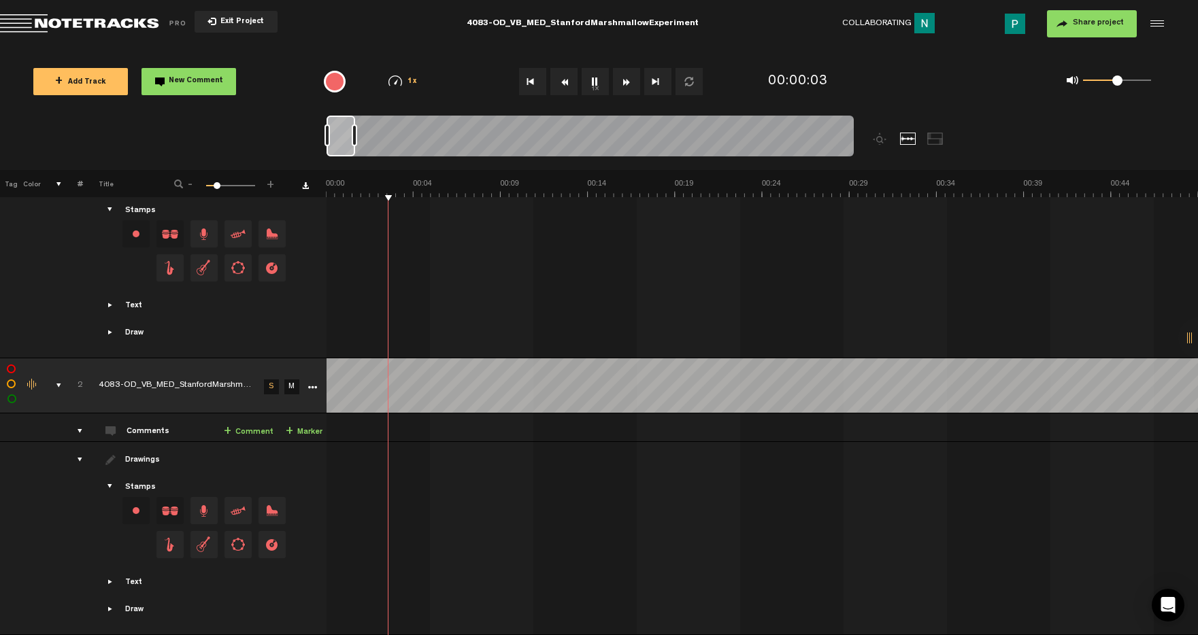
click at [587, 81] on button "1x" at bounding box center [595, 81] width 27 height 27
click at [596, 80] on button "1x" at bounding box center [595, 81] width 27 height 27
click at [592, 88] on button "1x" at bounding box center [595, 81] width 27 height 27
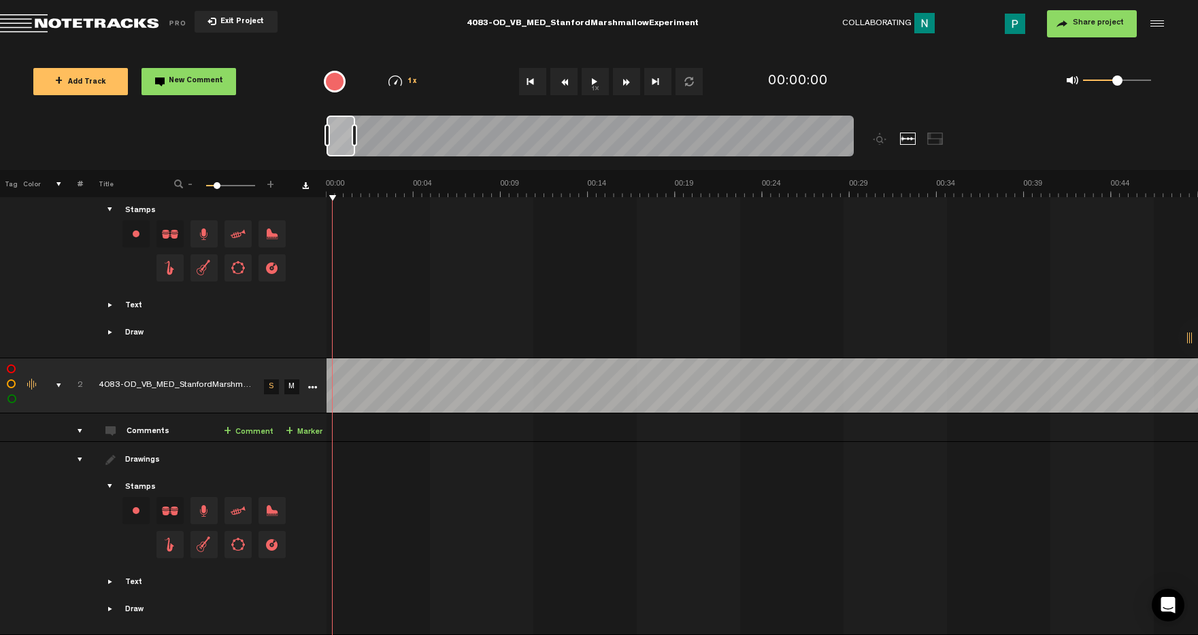
click at [586, 83] on button "1x" at bounding box center [595, 81] width 27 height 27
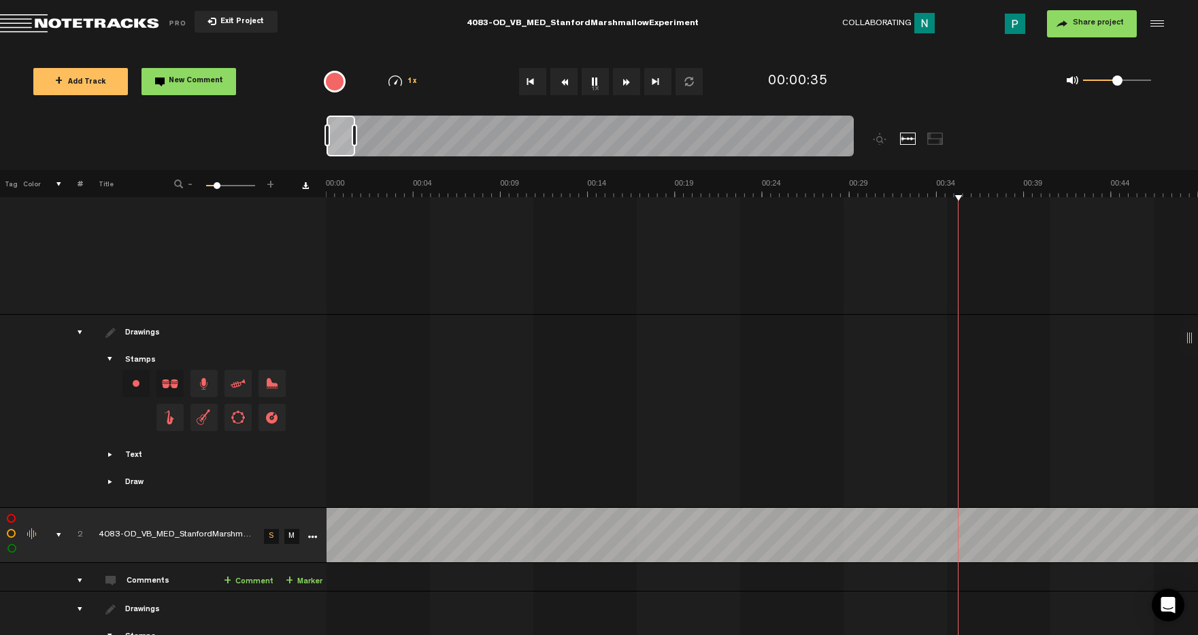
scroll to position [0, 0]
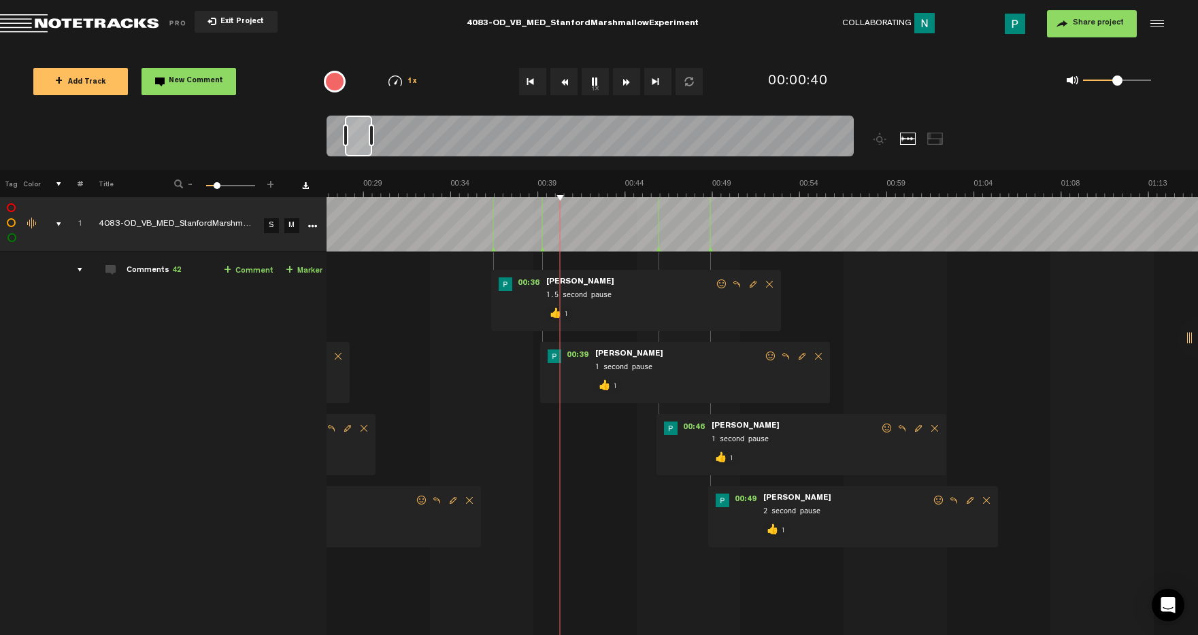
drag, startPoint x: 341, startPoint y: 145, endPoint x: 360, endPoint y: 141, distance: 19.5
click at [360, 141] on div at bounding box center [358, 136] width 27 height 41
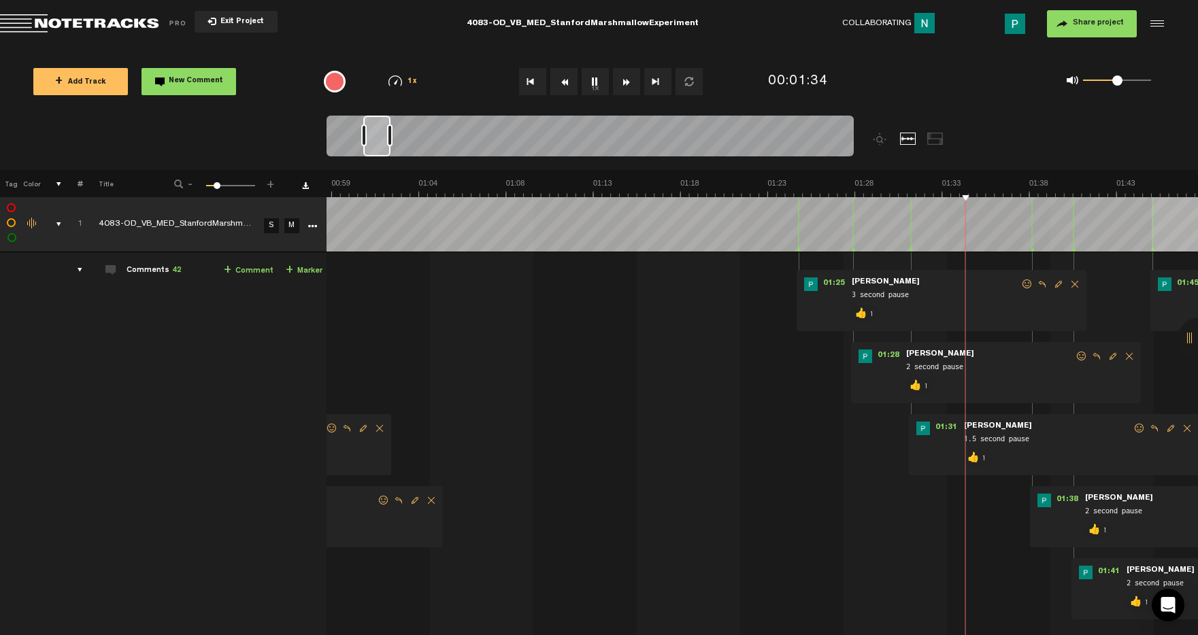
click at [595, 80] on button "1x" at bounding box center [595, 81] width 27 height 27
